Goal: Use online tool/utility: Utilize a website feature to perform a specific function

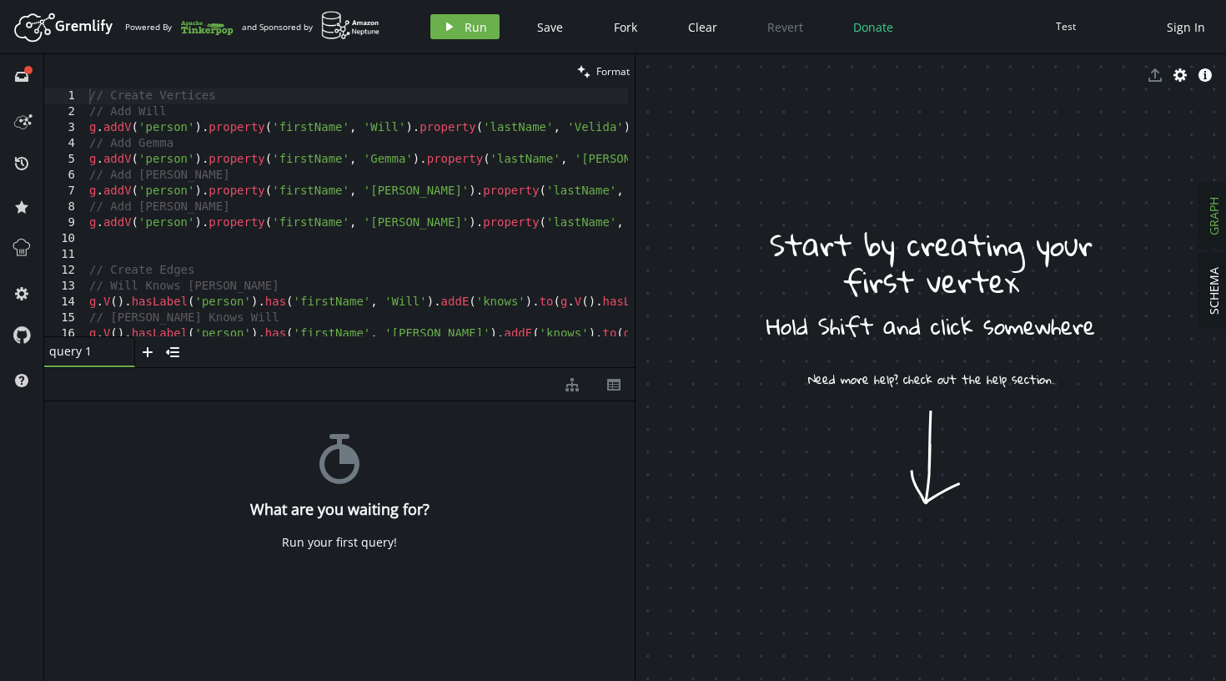
click at [265, 195] on div "// Create Vertices // Add Will g . addV ( 'person' ) . property ( 'firstName' ,…" at bounding box center [776, 227] width 1381 height 279
type textarea "g.V().hasLabel('person').has('hobby', 'kayaking')"
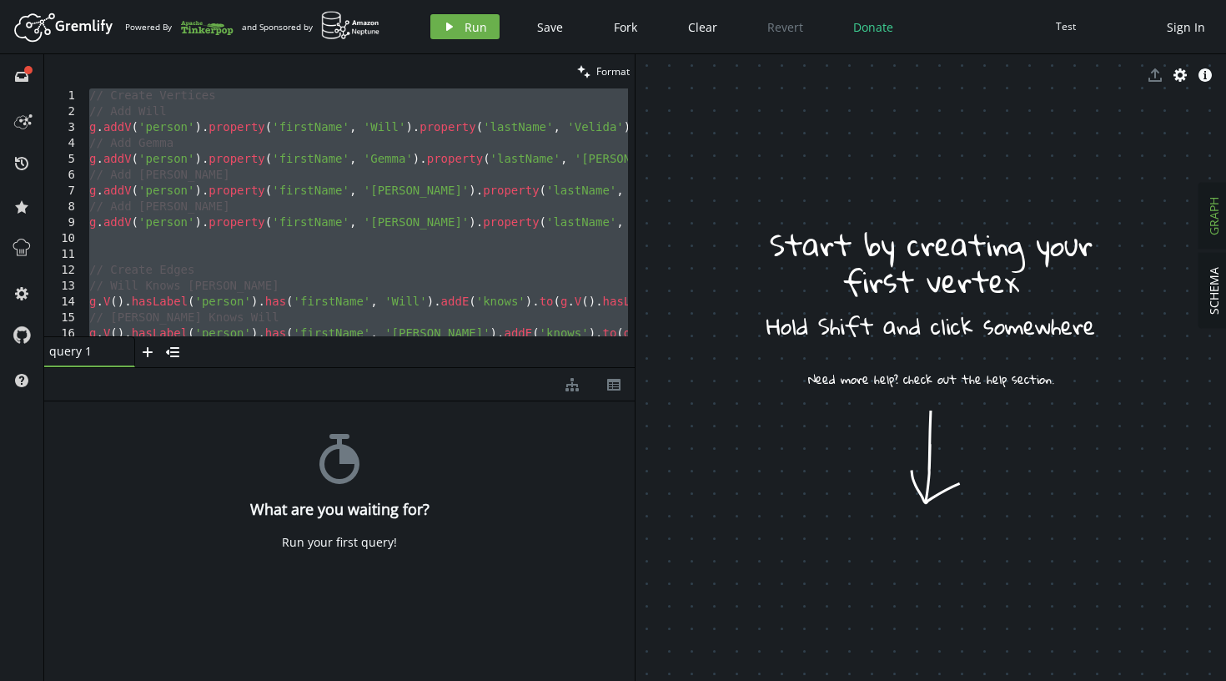
paste textarea
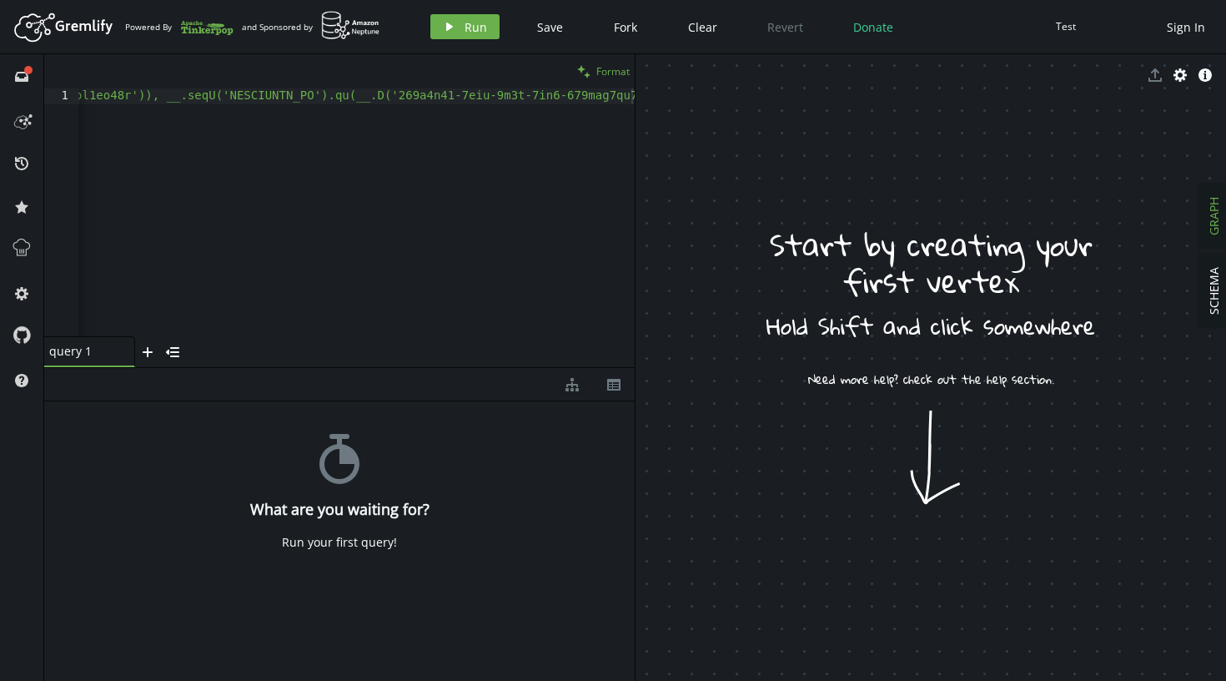
click at [616, 68] on span "Format" at bounding box center [612, 71] width 33 height 14
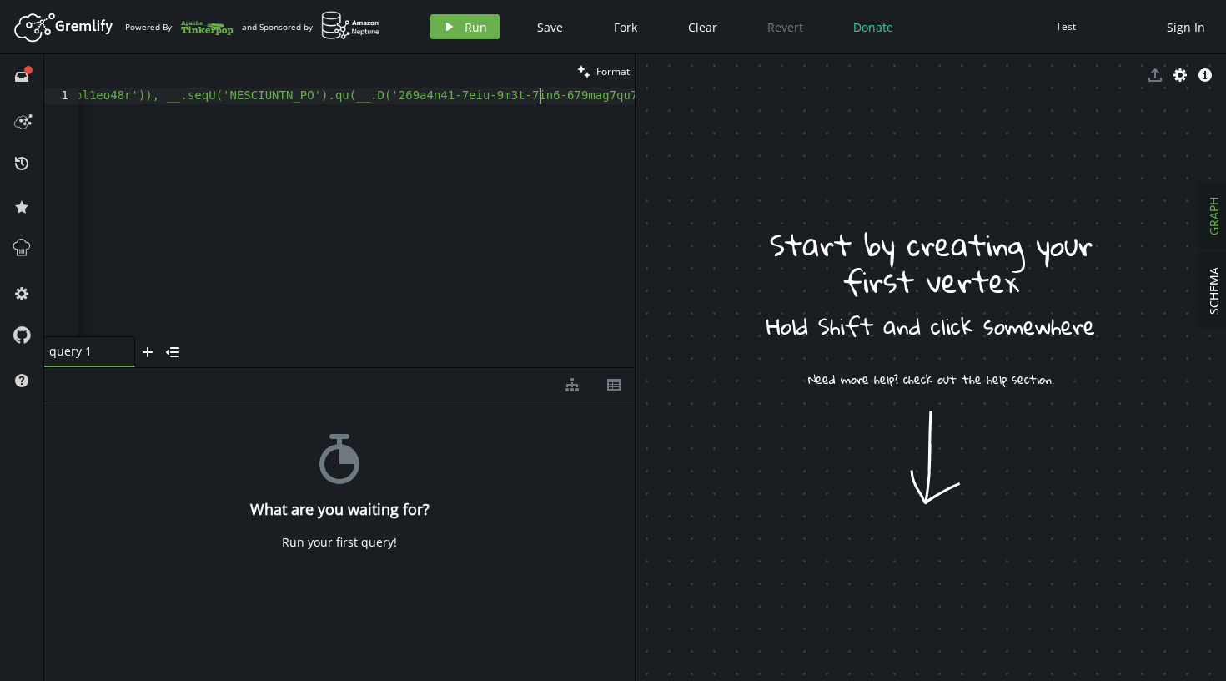
type textarea ""g2.property('automation', 'Yes, the model's outputs trigger autonomous actions…"
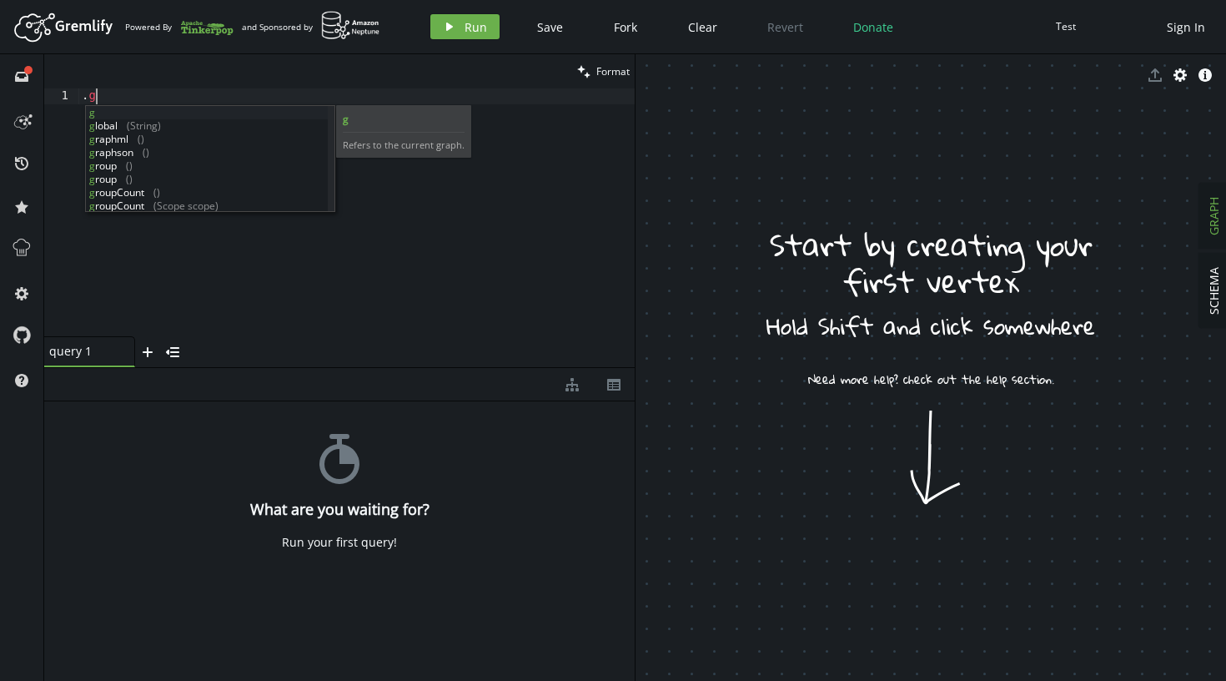
scroll to position [0, 13]
type textarea "."
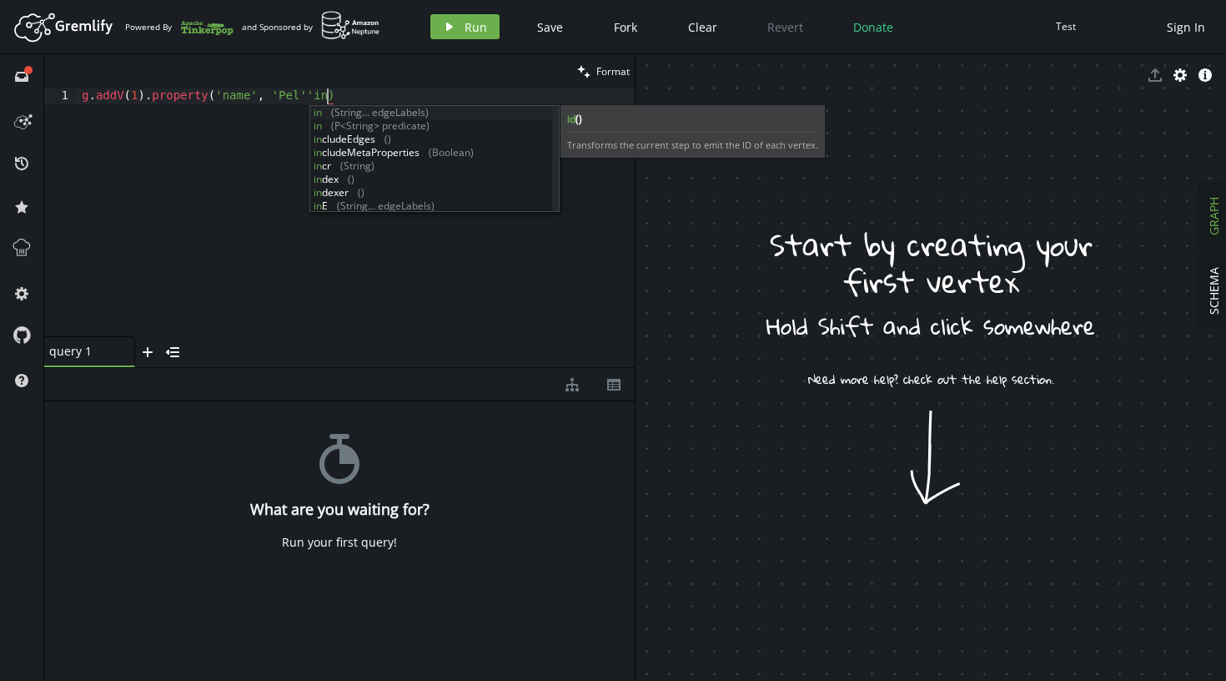
scroll to position [0, 253]
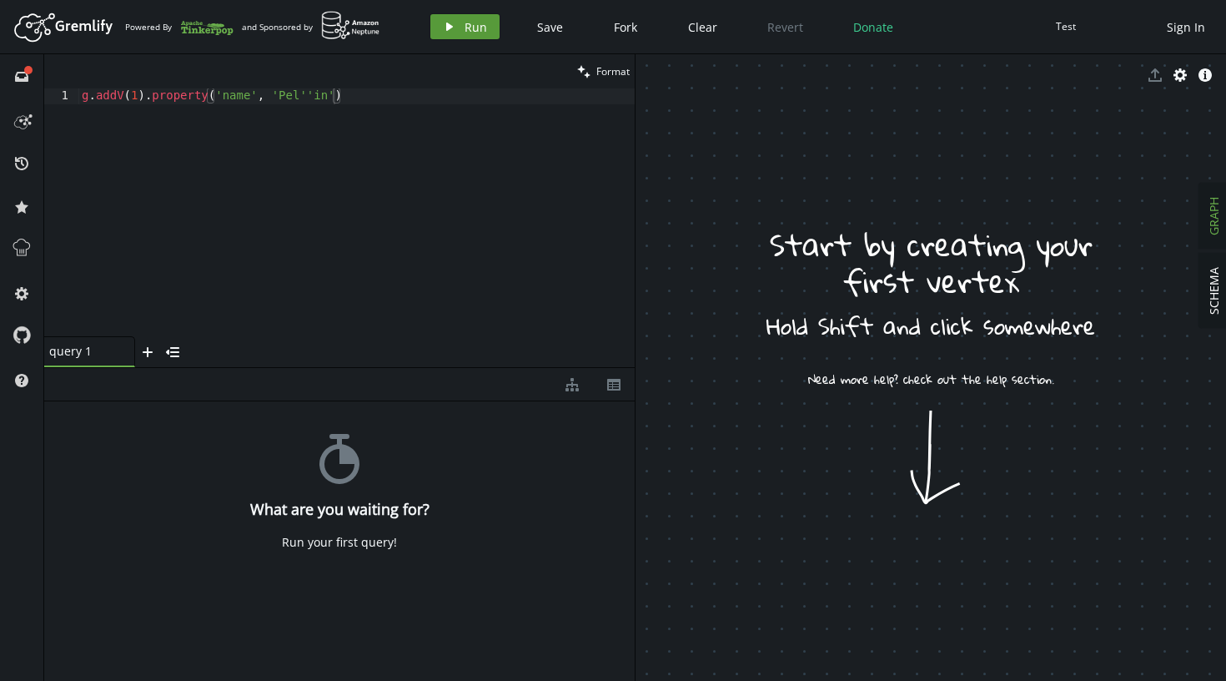
click at [445, 27] on icon "play" at bounding box center [449, 26] width 13 height 13
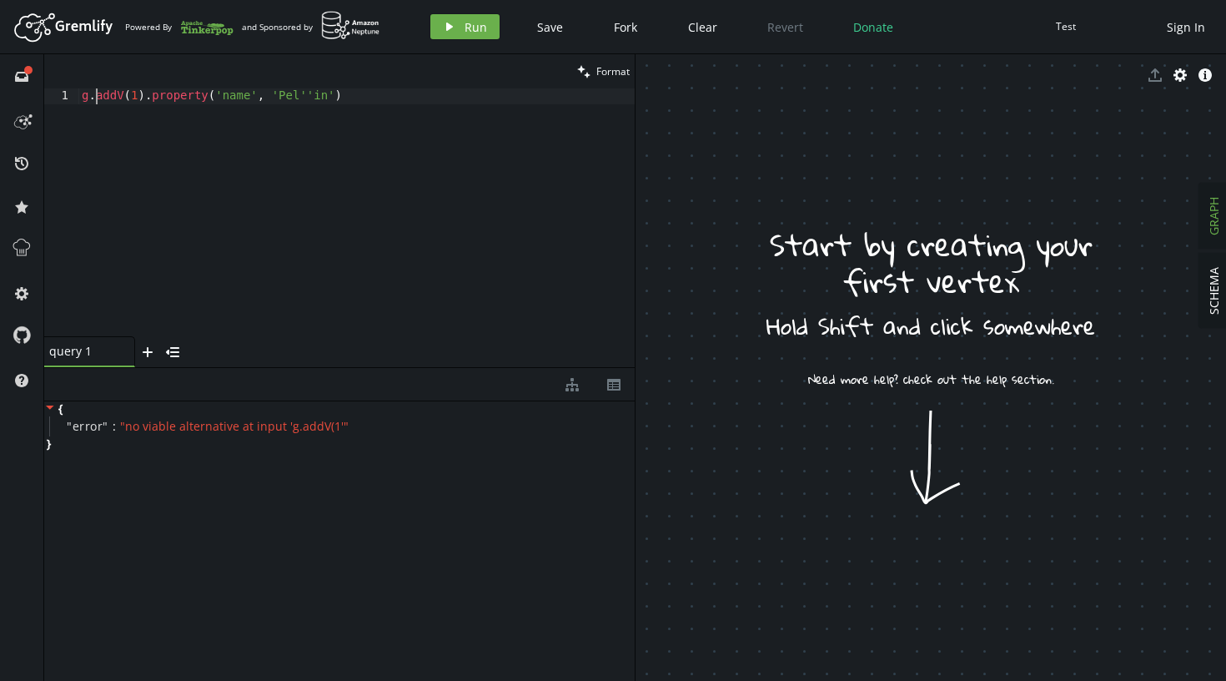
click at [94, 103] on div "g . addV ( 1 ) . property ( 'name' , 'Pel''in' )" at bounding box center [356, 227] width 556 height 279
type textarea "g.addV(1).property('name', 'Pel''in')"
click at [182, 97] on div "g . addV ( 1 ) . property ( 'name' , 'Pel''in' )" at bounding box center [356, 227] width 556 height 279
click at [65, 95] on div "1" at bounding box center [61, 96] width 35 height 16
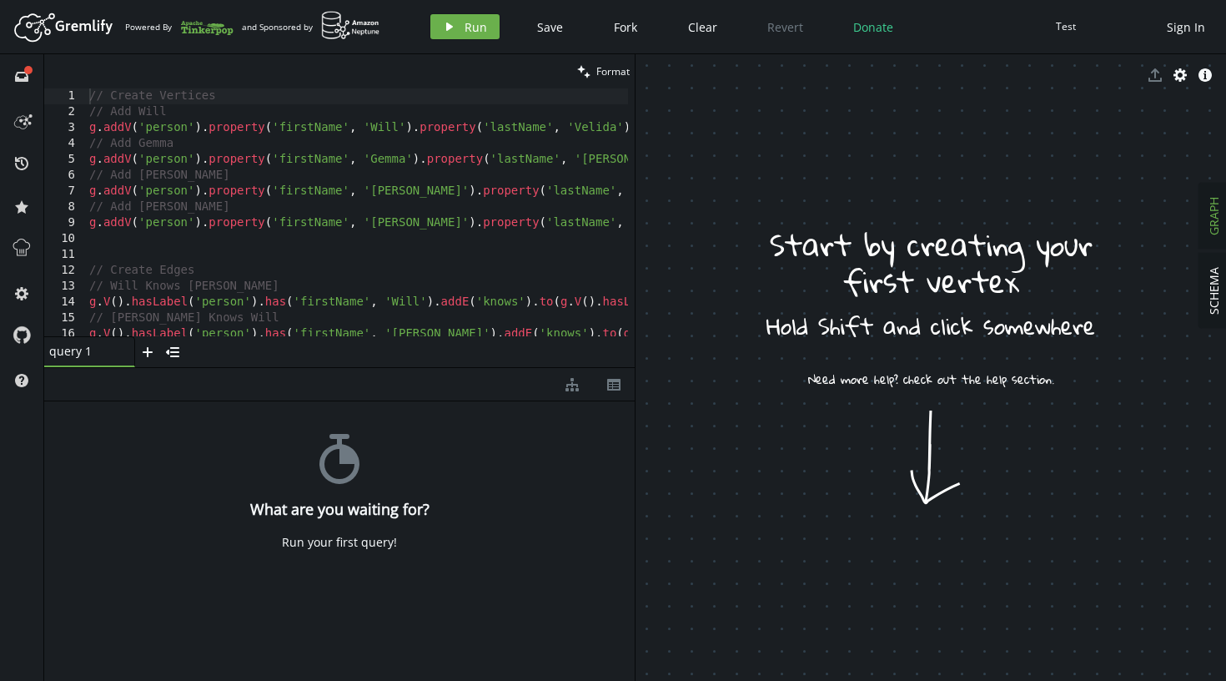
click at [286, 174] on div "// Create Vertices // Add Will g . addV ( 'person' ) . property ( 'firstName' ,…" at bounding box center [776, 224] width 1381 height 273
type textarea "g.V().hasLabel('person').has('hobby', 'kayaking')"
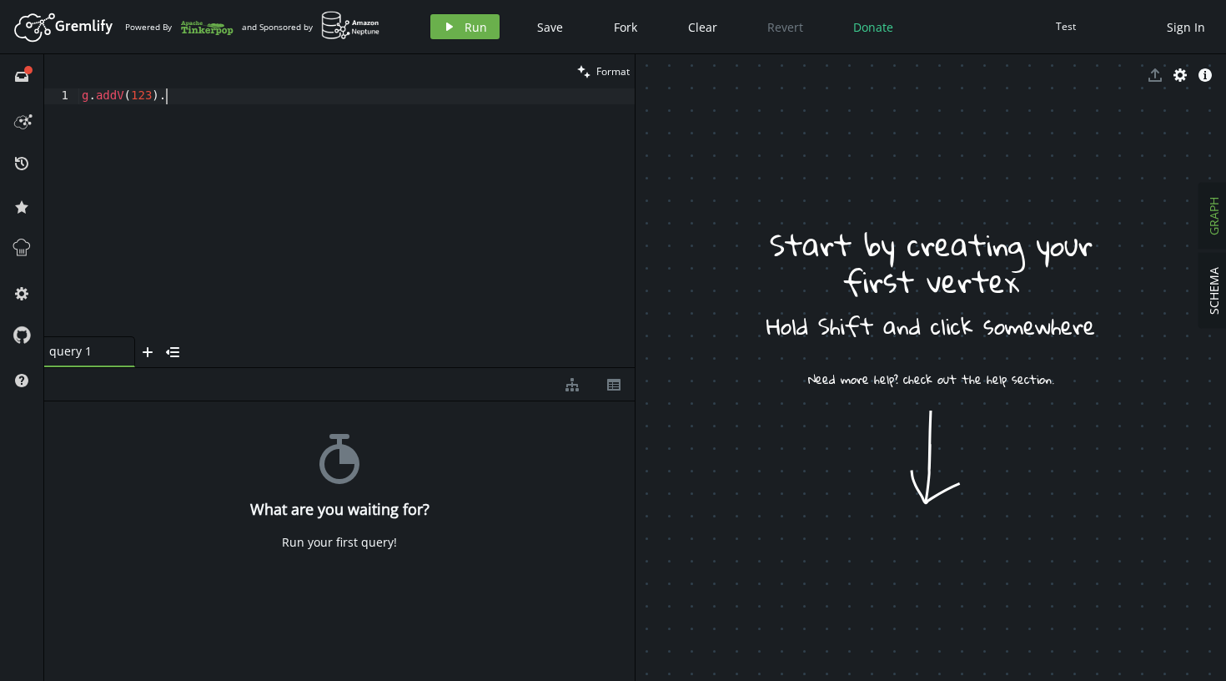
scroll to position [0, 76]
click at [449, 27] on icon "button" at bounding box center [449, 27] width 7 height 8
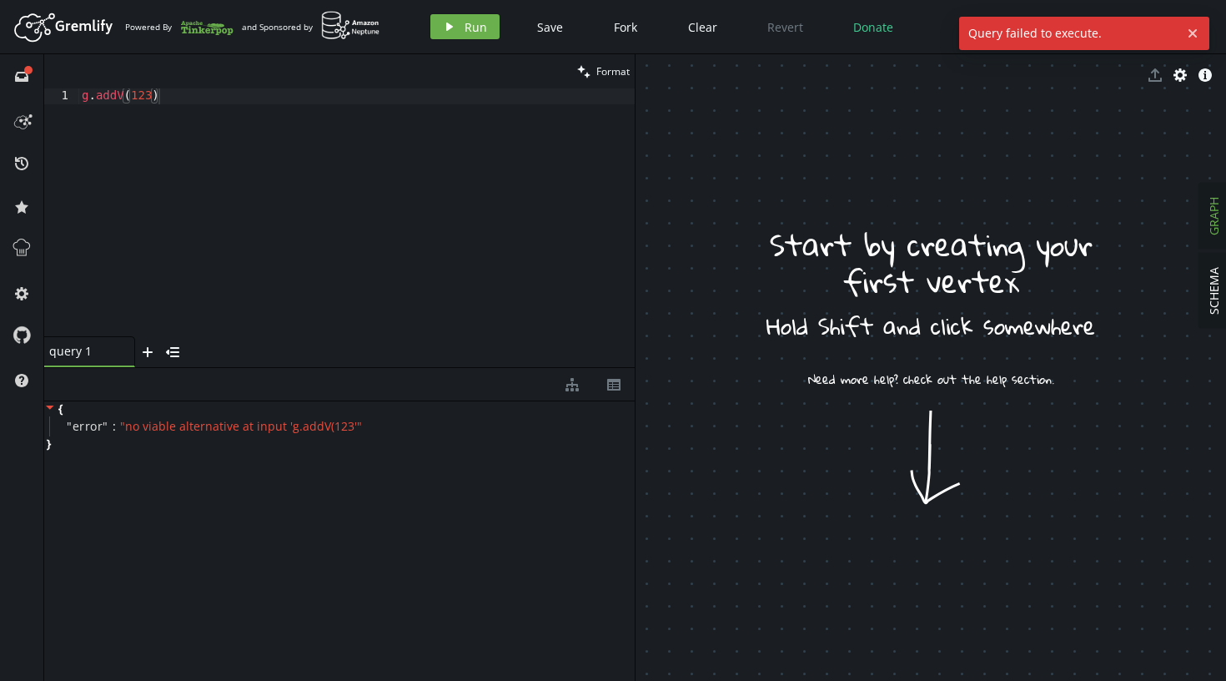
click at [154, 98] on div "g . addV ( 123 )" at bounding box center [356, 227] width 556 height 279
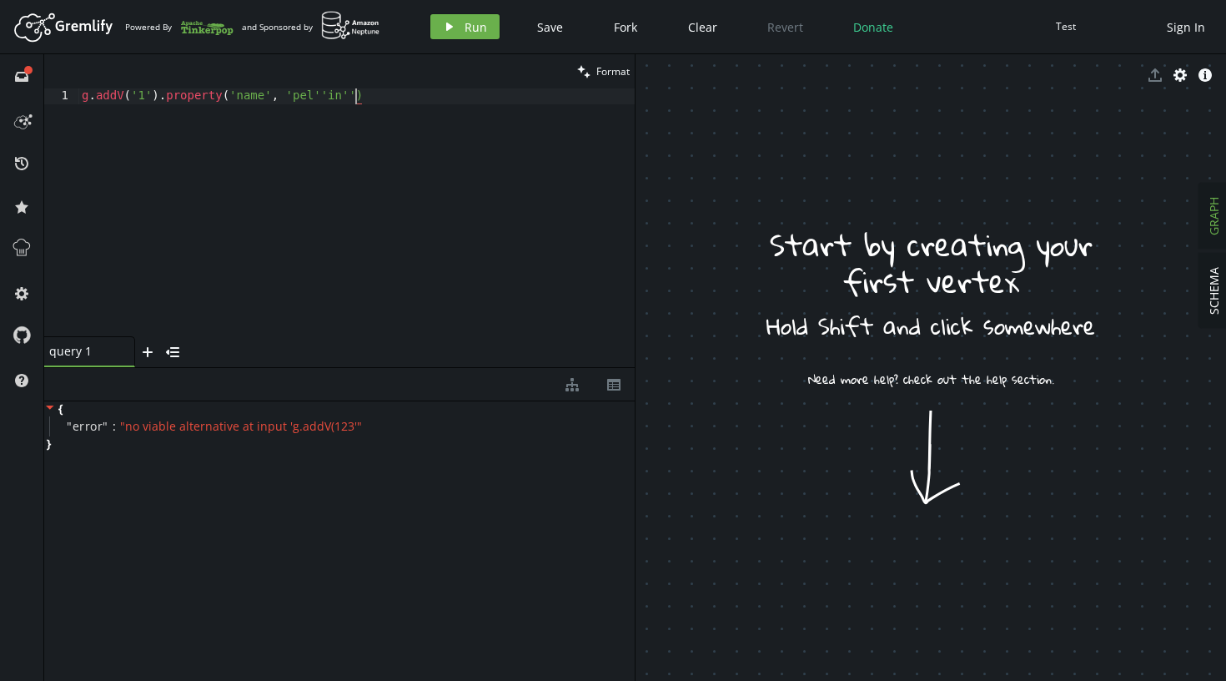
scroll to position [0, 273]
click at [440, 21] on button "play Run" at bounding box center [464, 26] width 69 height 25
click at [344, 100] on div "g . addV ( '1' ) . property ( 'name' , 'pel''in' )" at bounding box center [356, 227] width 556 height 279
click at [461, 25] on button "play Run" at bounding box center [464, 26] width 69 height 25
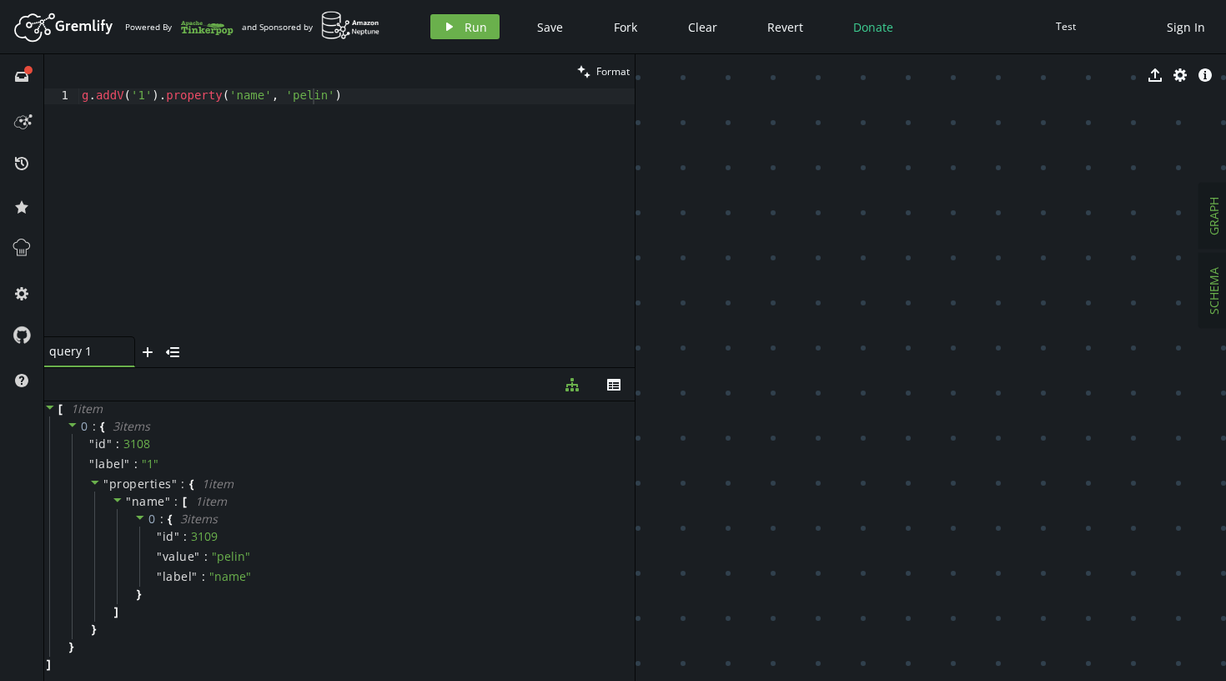
click at [1215, 289] on span "SCHEMA" at bounding box center [1214, 291] width 16 height 48
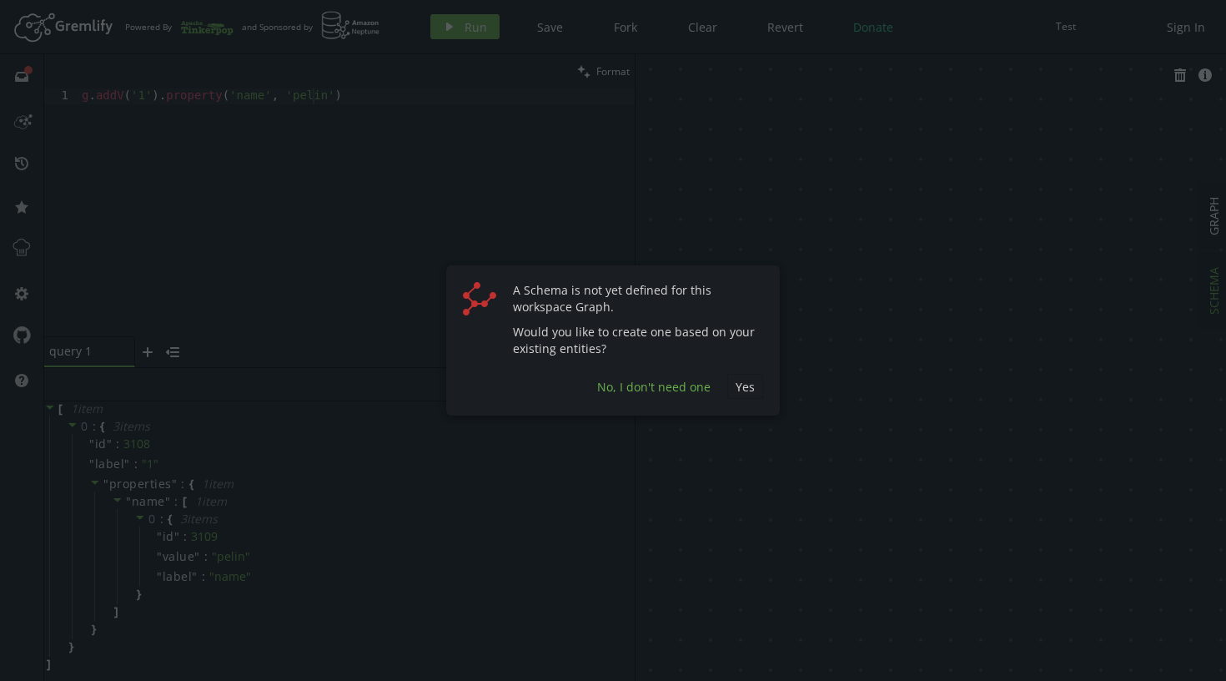
click at [622, 377] on button "No, I don't need one" at bounding box center [654, 386] width 130 height 25
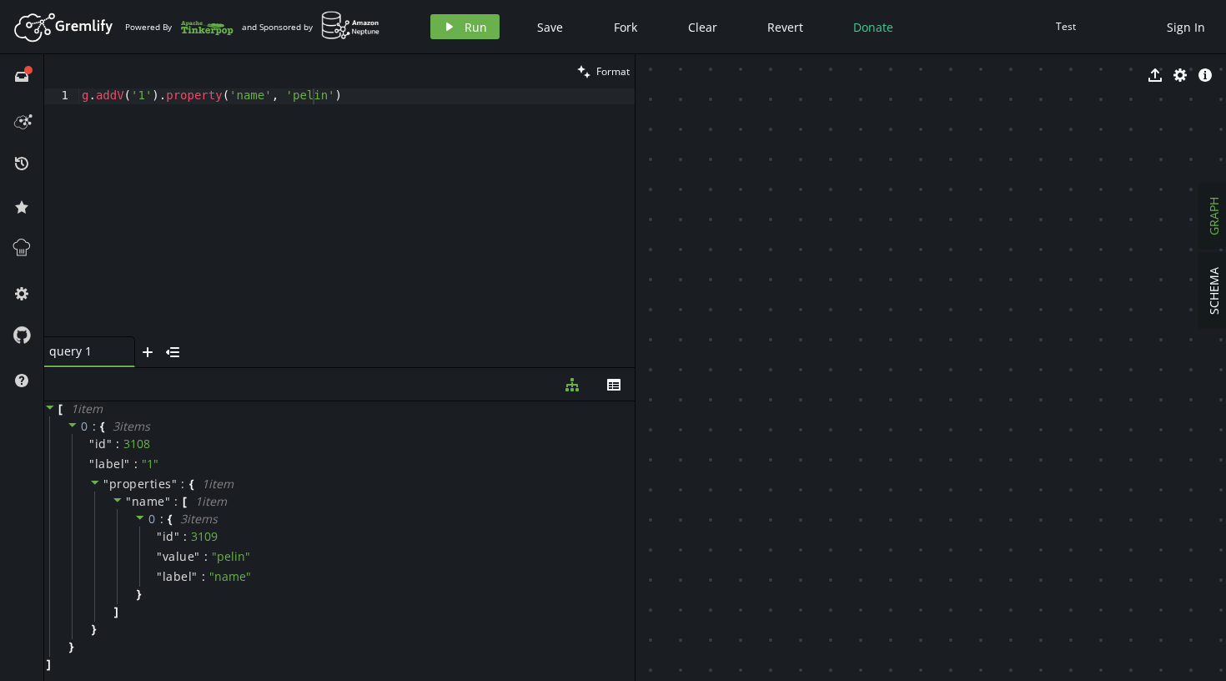
click at [1225, 208] on button "GRAPH" at bounding box center [1214, 216] width 29 height 65
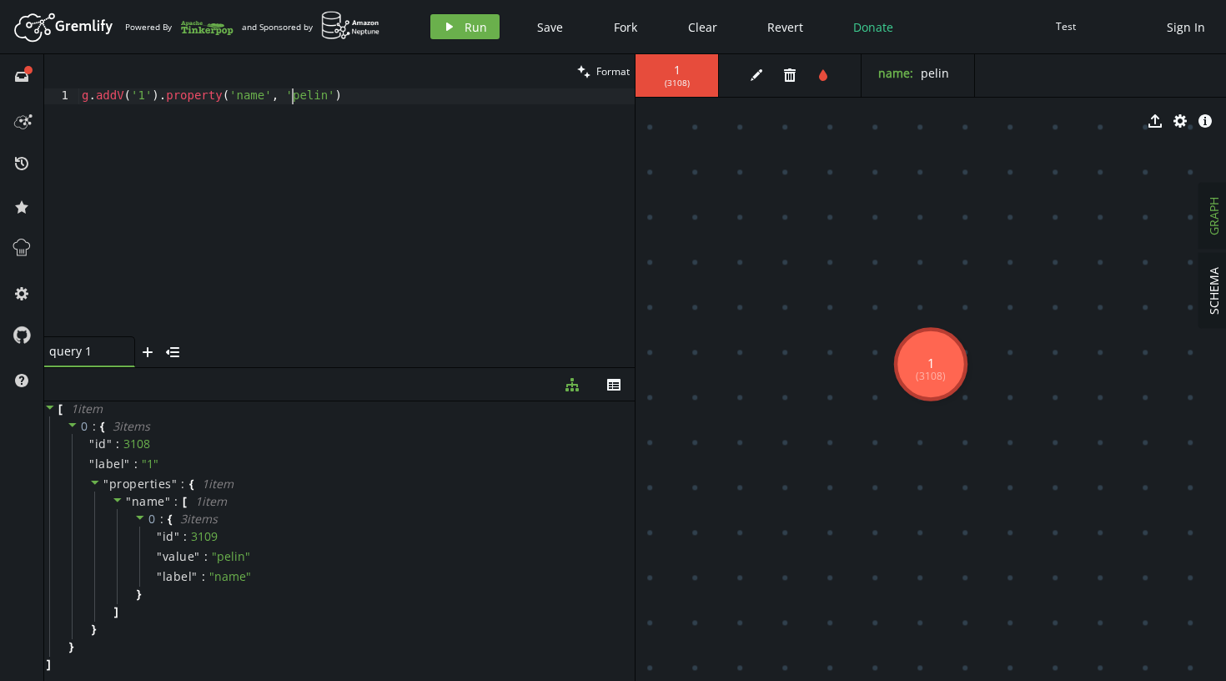
click at [290, 93] on div "g . addV ( '1' ) . property ( 'name' , [GEOGRAPHIC_DATA]' )" at bounding box center [356, 227] width 556 height 279
click at [465, 29] on span "Run" at bounding box center [476, 27] width 23 height 16
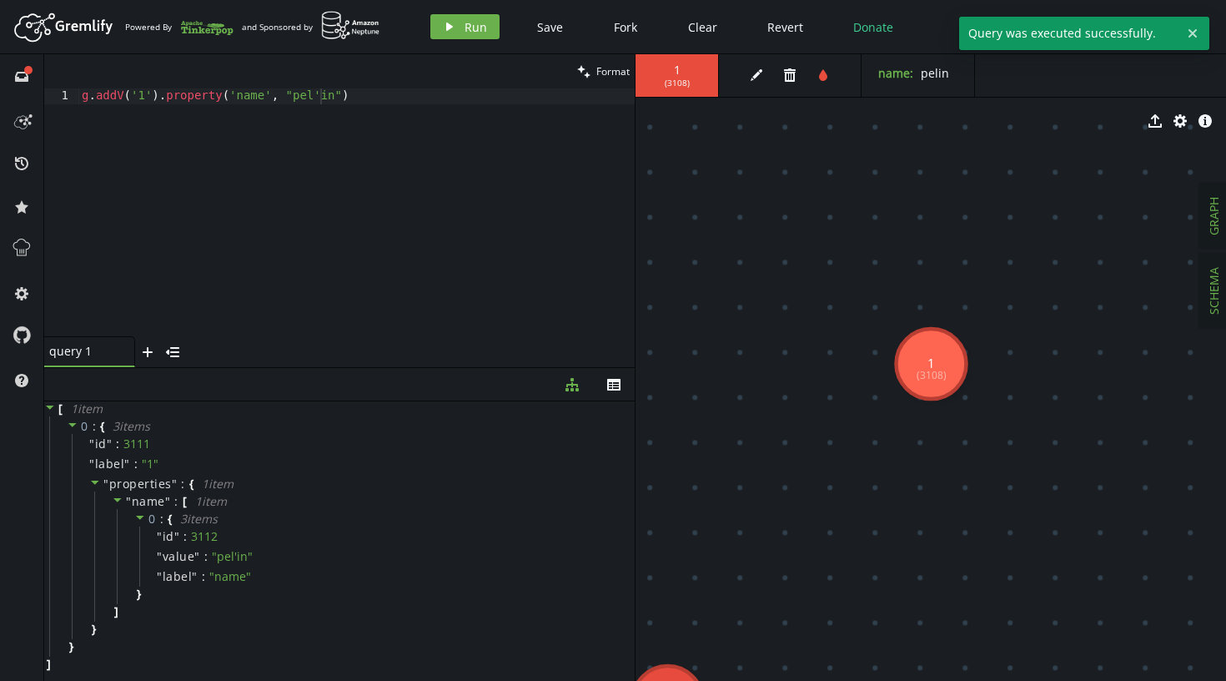
click at [1215, 280] on span "SCHEMA" at bounding box center [1214, 291] width 16 height 48
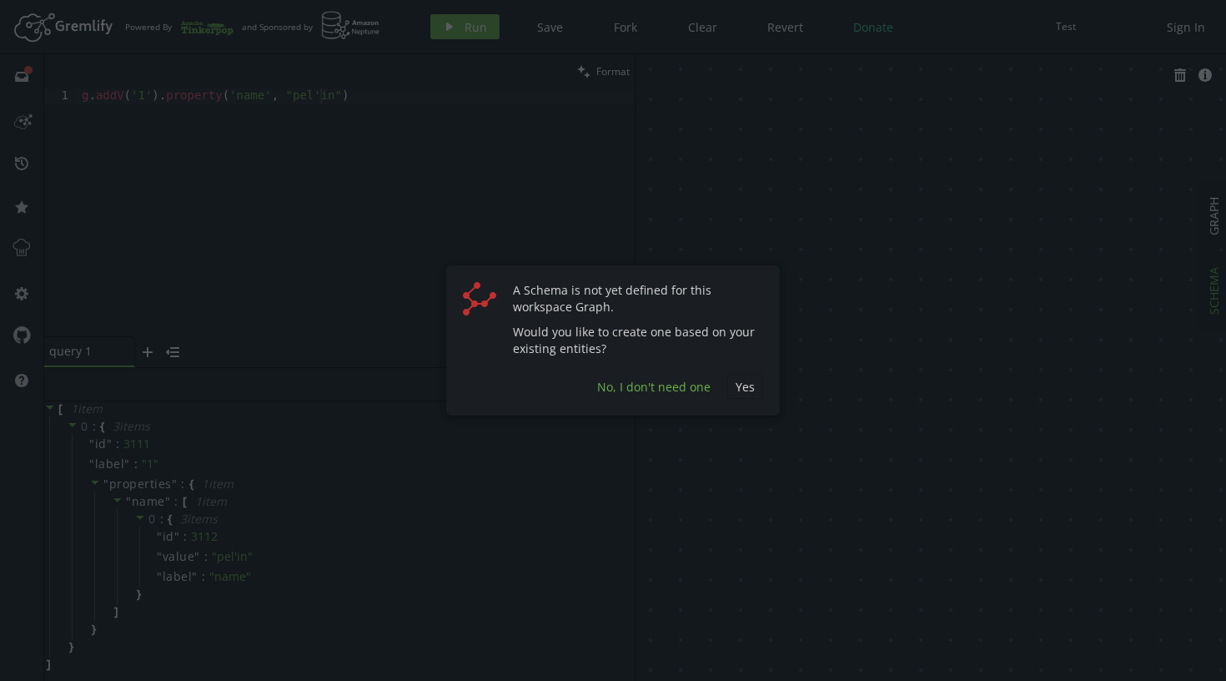
click at [652, 390] on span "No, I don't need one" at bounding box center [653, 387] width 113 height 16
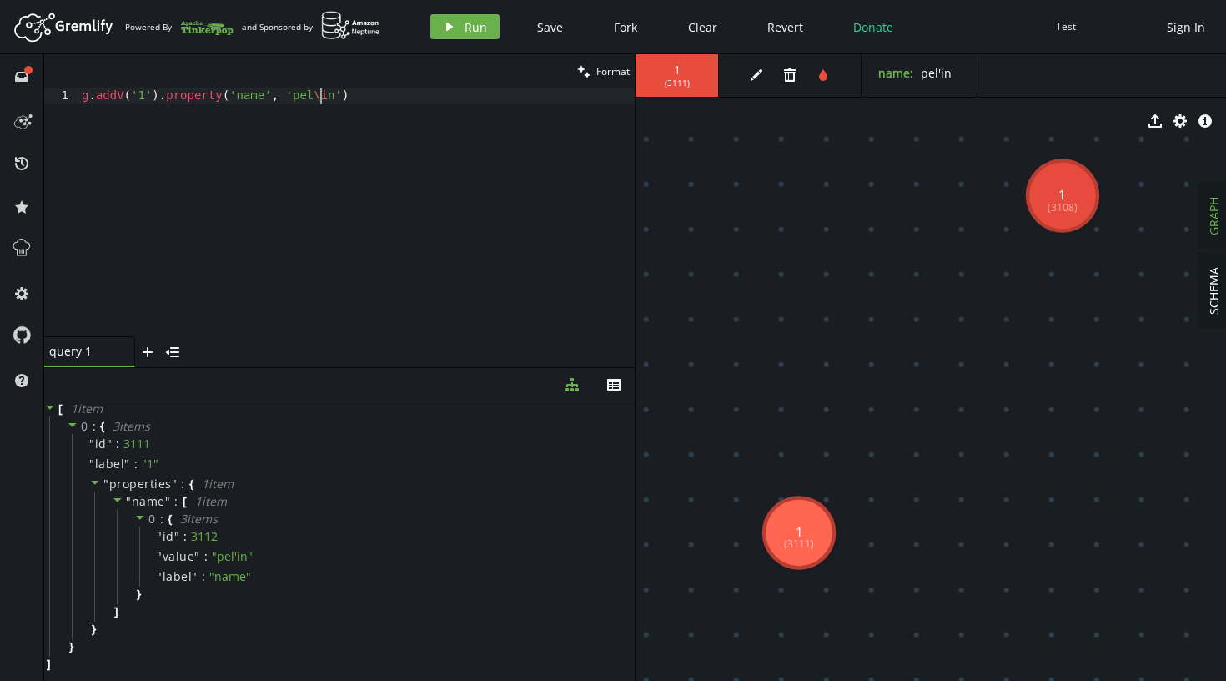
scroll to position [0, 245]
type textarea "g.addV('1').property('name', 'pel\'in')"
click at [449, 25] on icon "button" at bounding box center [449, 27] width 7 height 8
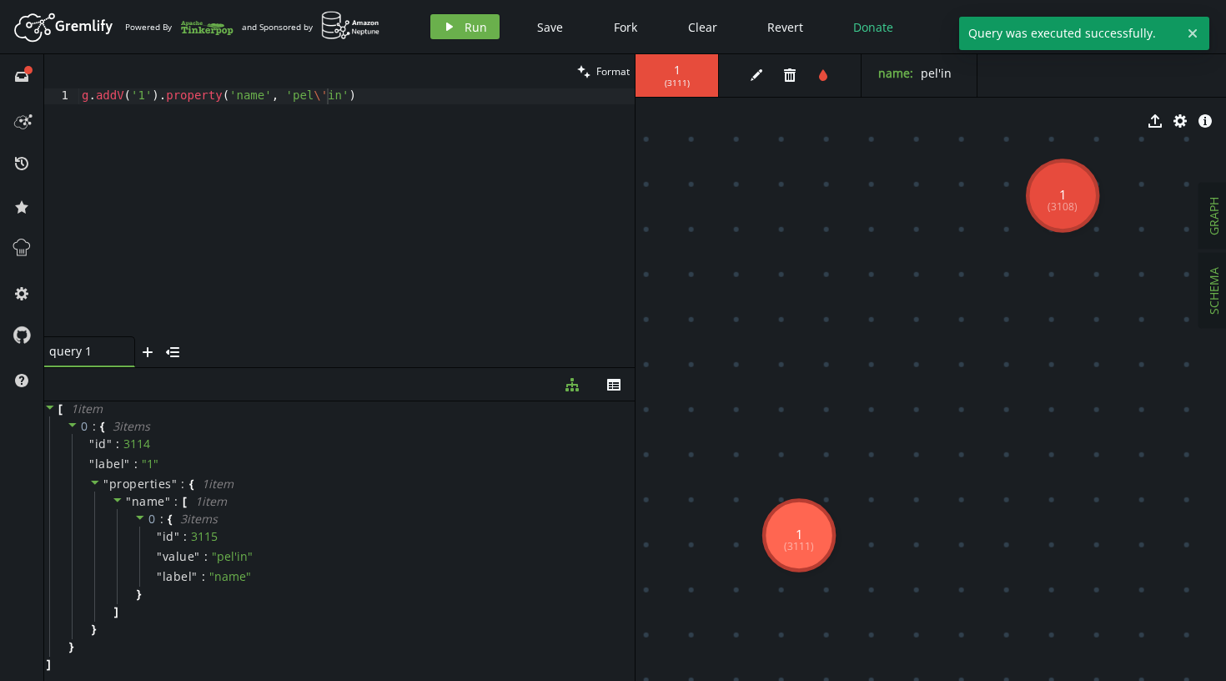
click at [1219, 281] on span "SCHEMA" at bounding box center [1214, 291] width 16 height 48
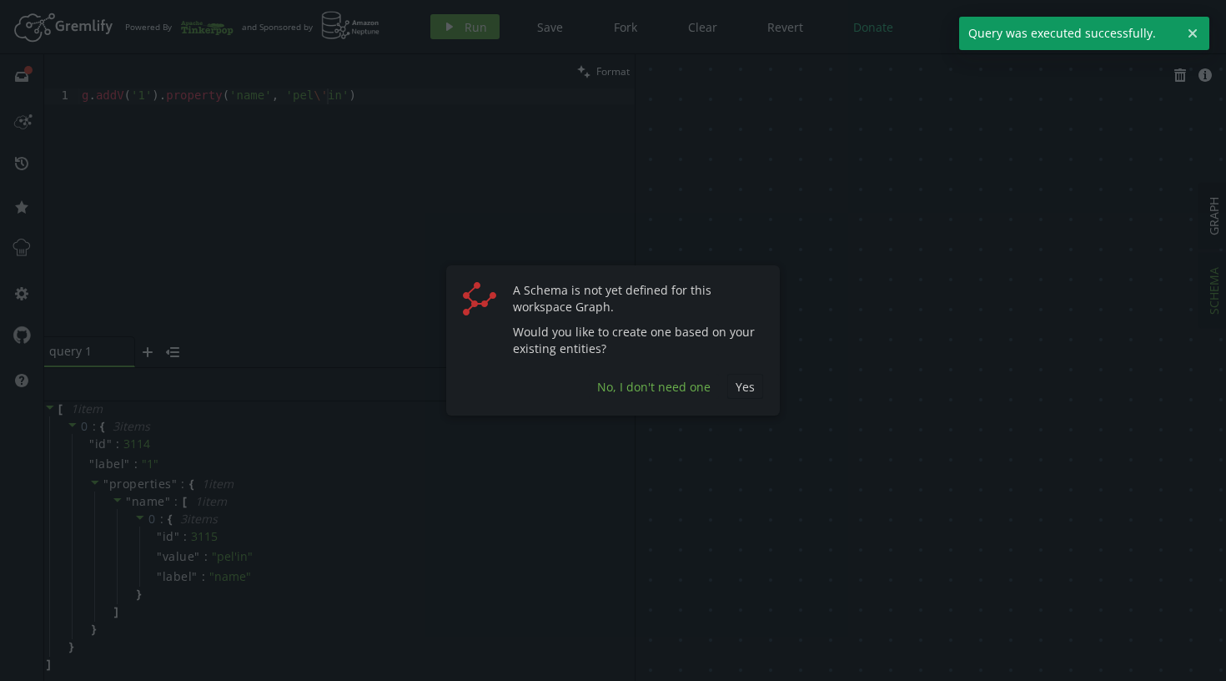
click at [645, 381] on span "No, I don't need one" at bounding box center [653, 387] width 113 height 16
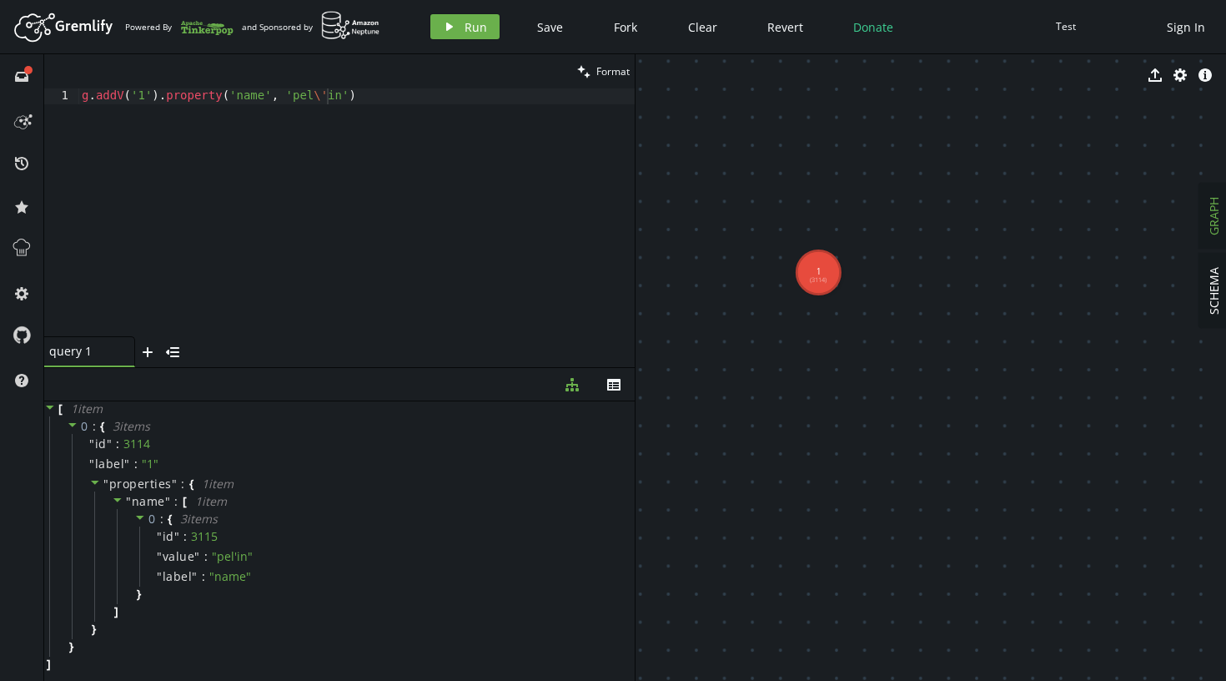
click at [1208, 228] on span "GRAPH" at bounding box center [1214, 216] width 16 height 38
